Goal: Information Seeking & Learning: Learn about a topic

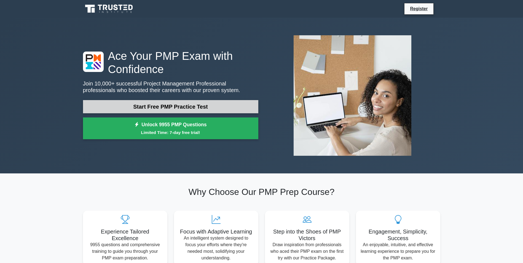
click at [183, 108] on link "Start Free PMP Practice Test" at bounding box center [170, 106] width 175 height 13
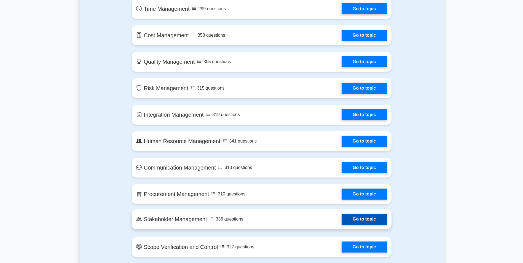
scroll to position [359, 0]
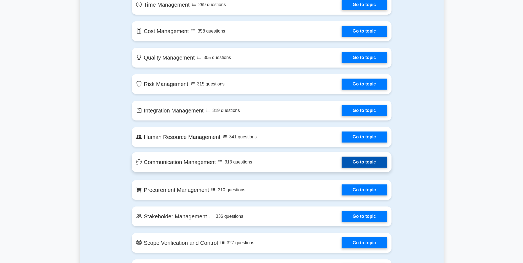
click at [376, 161] on link "Go to topic" at bounding box center [364, 162] width 45 height 11
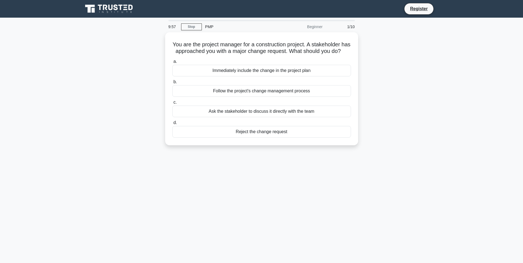
click at [389, 52] on div "You are the project manager for a construction project. A stakeholder has appro…" at bounding box center [262, 92] width 364 height 120
